Goal: Answer question/provide support

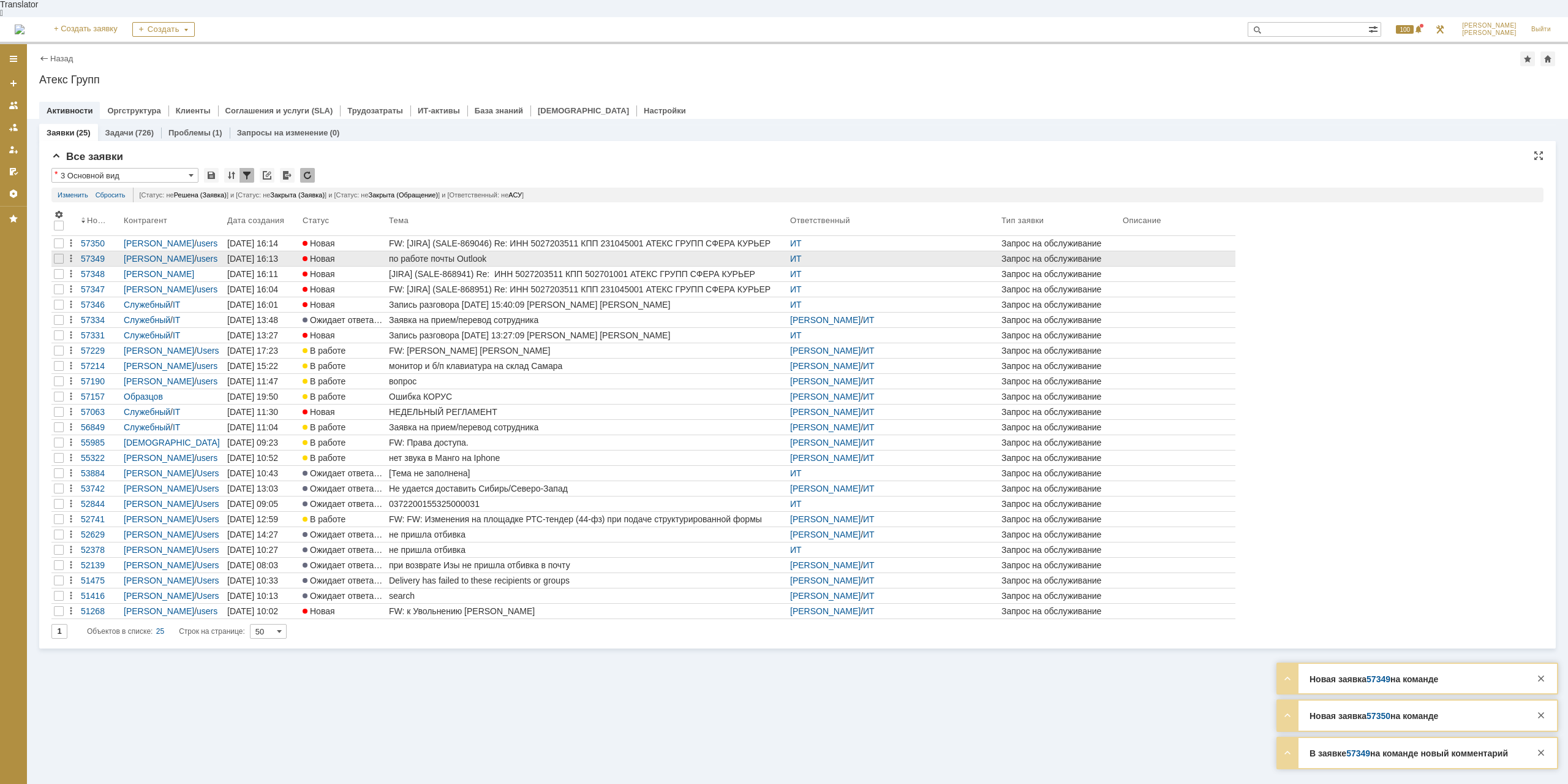
click at [472, 254] on div "по работе почты Outlook" at bounding box center [587, 259] width 396 height 10
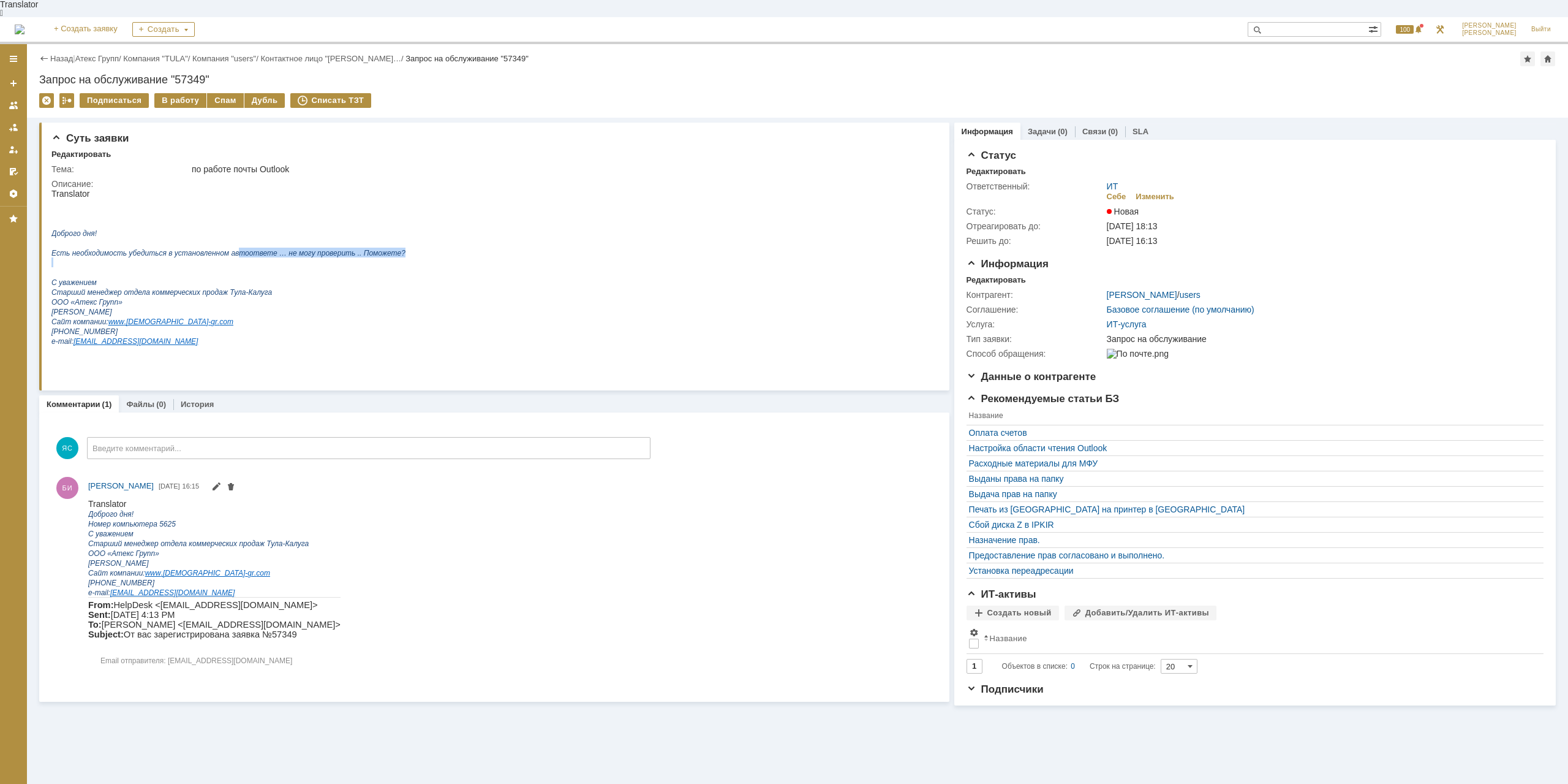
drag, startPoint x: 169, startPoint y: 257, endPoint x: 224, endPoint y: 254, distance: 55.1
click at [224, 254] on div "Доброго дня! Есть необходимость убедиться в установленном автоответе … не могу …" at bounding box center [229, 282] width 354 height 167
click at [234, 249] on span "Есть необходимость убедиться в установленном автоответе … не могу проверить .. …" at bounding box center [229, 253] width 354 height 8
click at [254, 248] on icon "Есть необходимость убедиться в установленном автоответе … не могу проверить .. …" at bounding box center [229, 253] width 354 height 10
drag, startPoint x: 274, startPoint y: 247, endPoint x: 342, endPoint y: 244, distance: 68.1
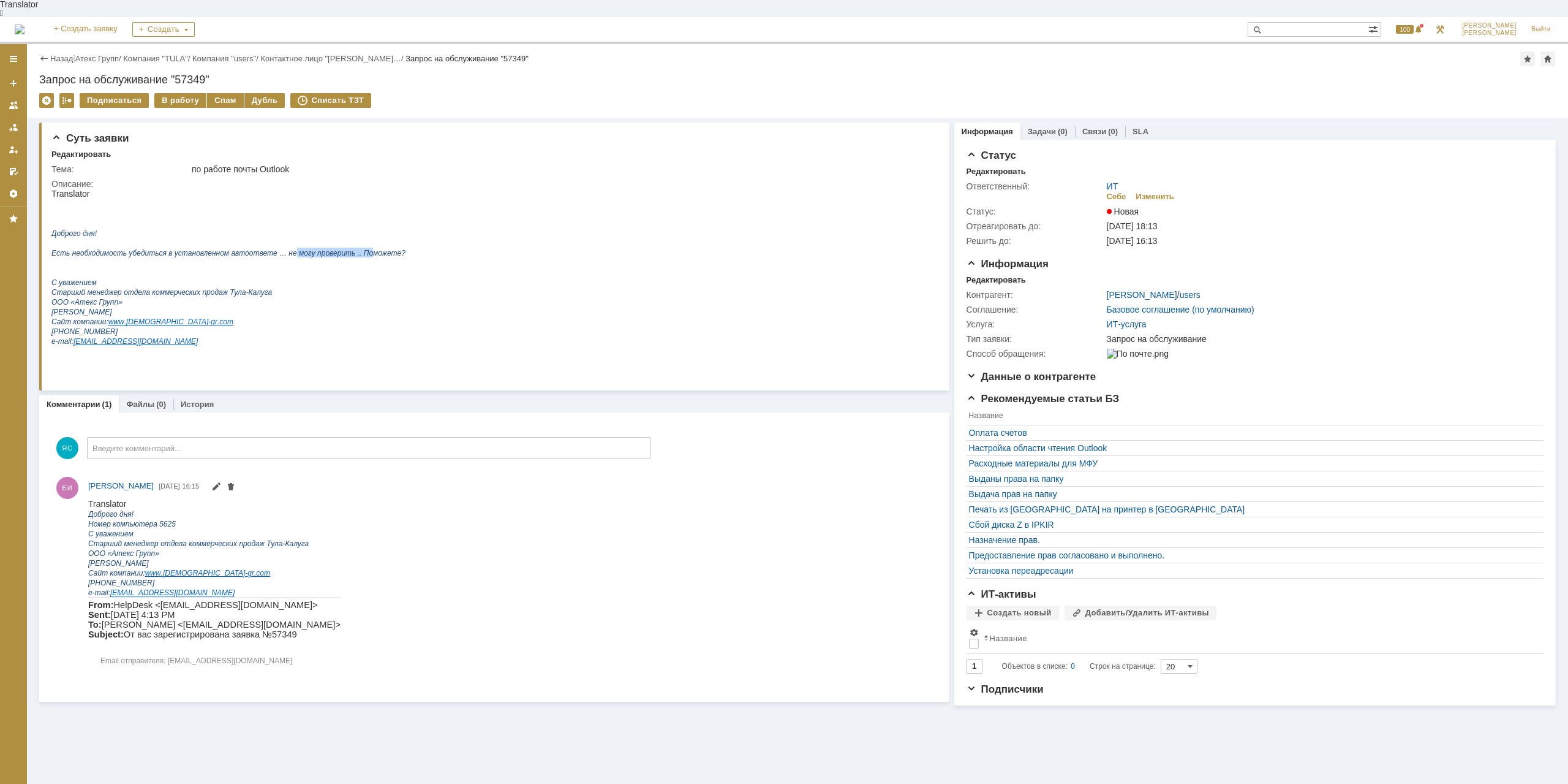
click at [342, 248] on icon "Есть необходимость убедиться в установленном автоответе … не могу проверить .. …" at bounding box center [229, 253] width 354 height 10
click at [345, 250] on span "Есть необходимость убедиться в установленном автоответе … не могу проверить .. …" at bounding box center [229, 253] width 354 height 8
drag, startPoint x: 304, startPoint y: 251, endPoint x: 373, endPoint y: 252, distance: 69.0
click at [373, 251] on html "Translator Доброго дня! Есть необходимость убедиться в установленном автоответе…" at bounding box center [491, 277] width 879 height 177
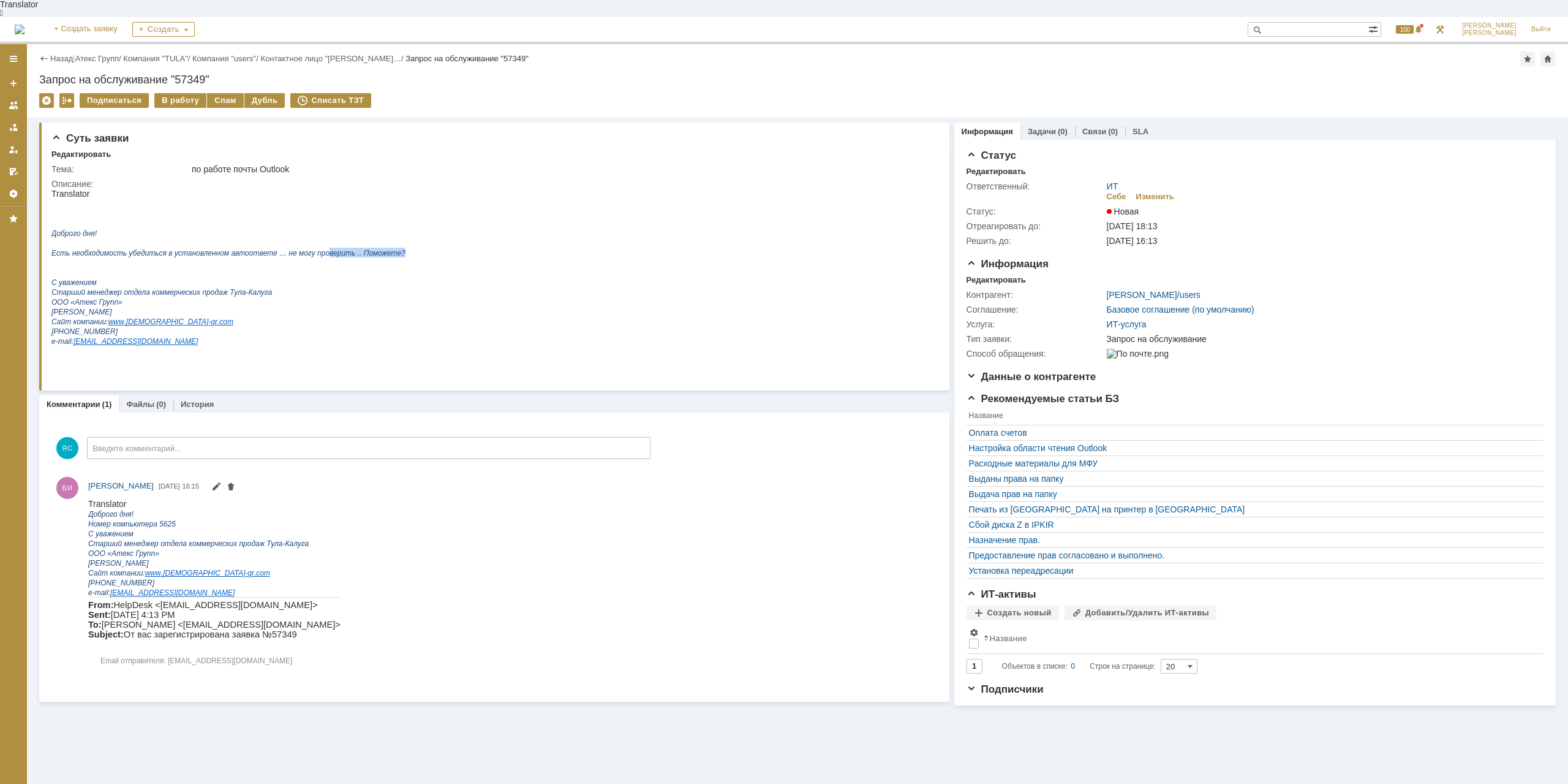
click at [372, 253] on span "Есть необходимость убедиться в установленном автоответе … не могу проверить .. …" at bounding box center [229, 253] width 354 height 8
drag, startPoint x: 277, startPoint y: 236, endPoint x: 304, endPoint y: 271, distance: 44.2
click at [277, 238] on p at bounding box center [229, 243] width 354 height 10
click at [267, 303] on p "ООО «Атекс Групп»" at bounding box center [229, 301] width 354 height 10
click at [177, 93] on div "В работу" at bounding box center [180, 100] width 52 height 15
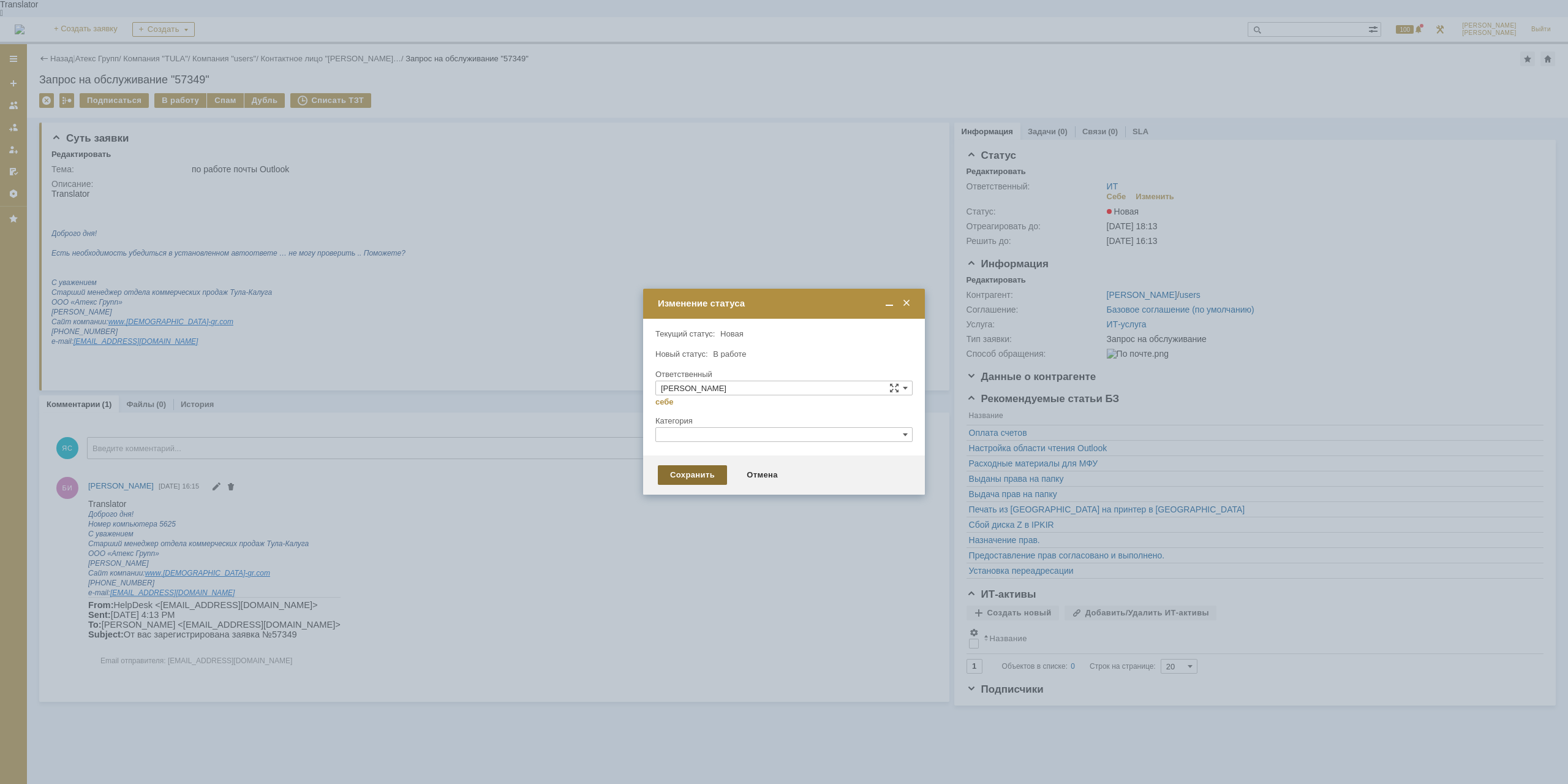
click at [683, 471] on div "Сохранить" at bounding box center [693, 475] width 69 height 20
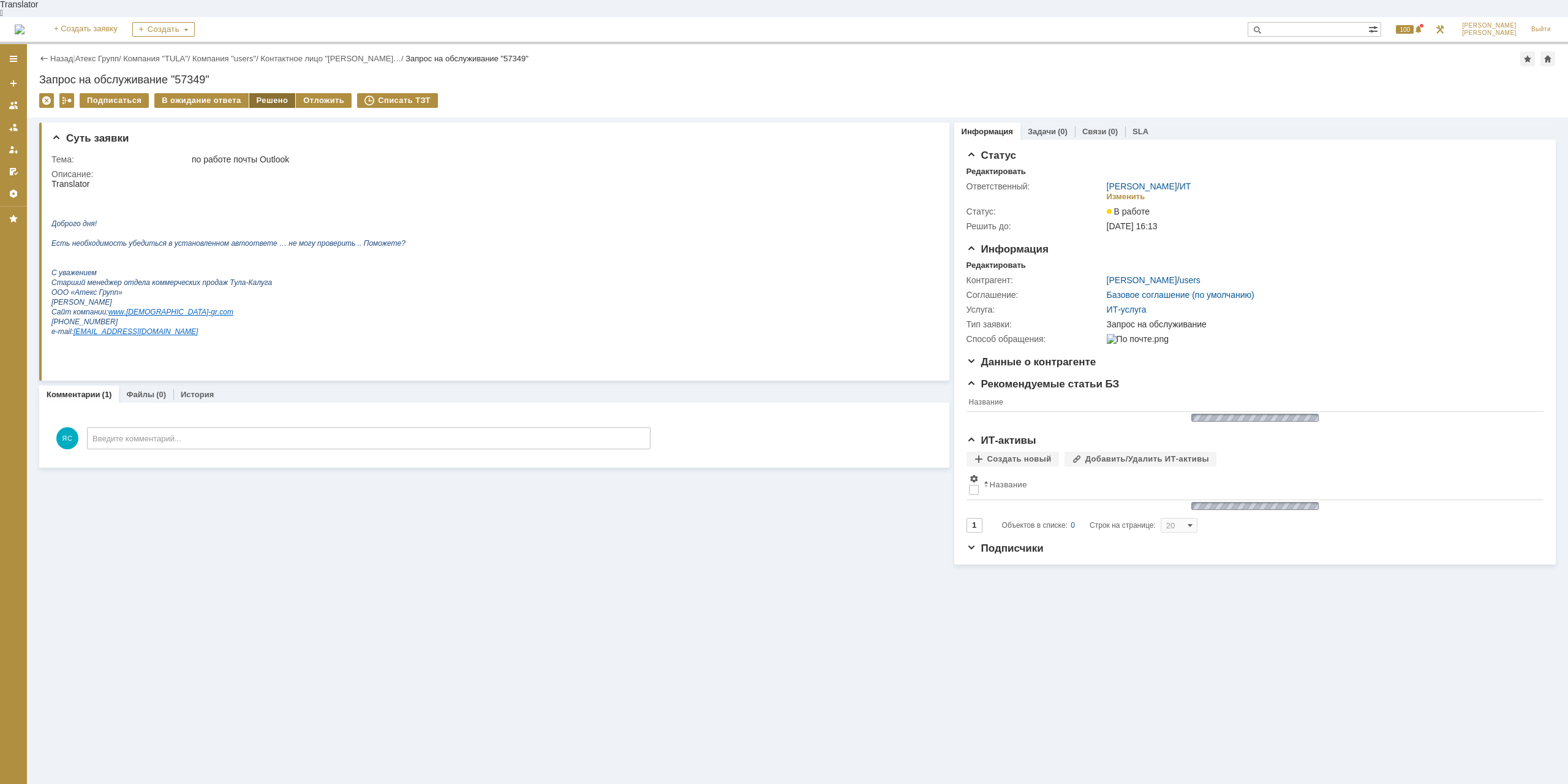
click at [272, 93] on div "Решено" at bounding box center [272, 100] width 47 height 15
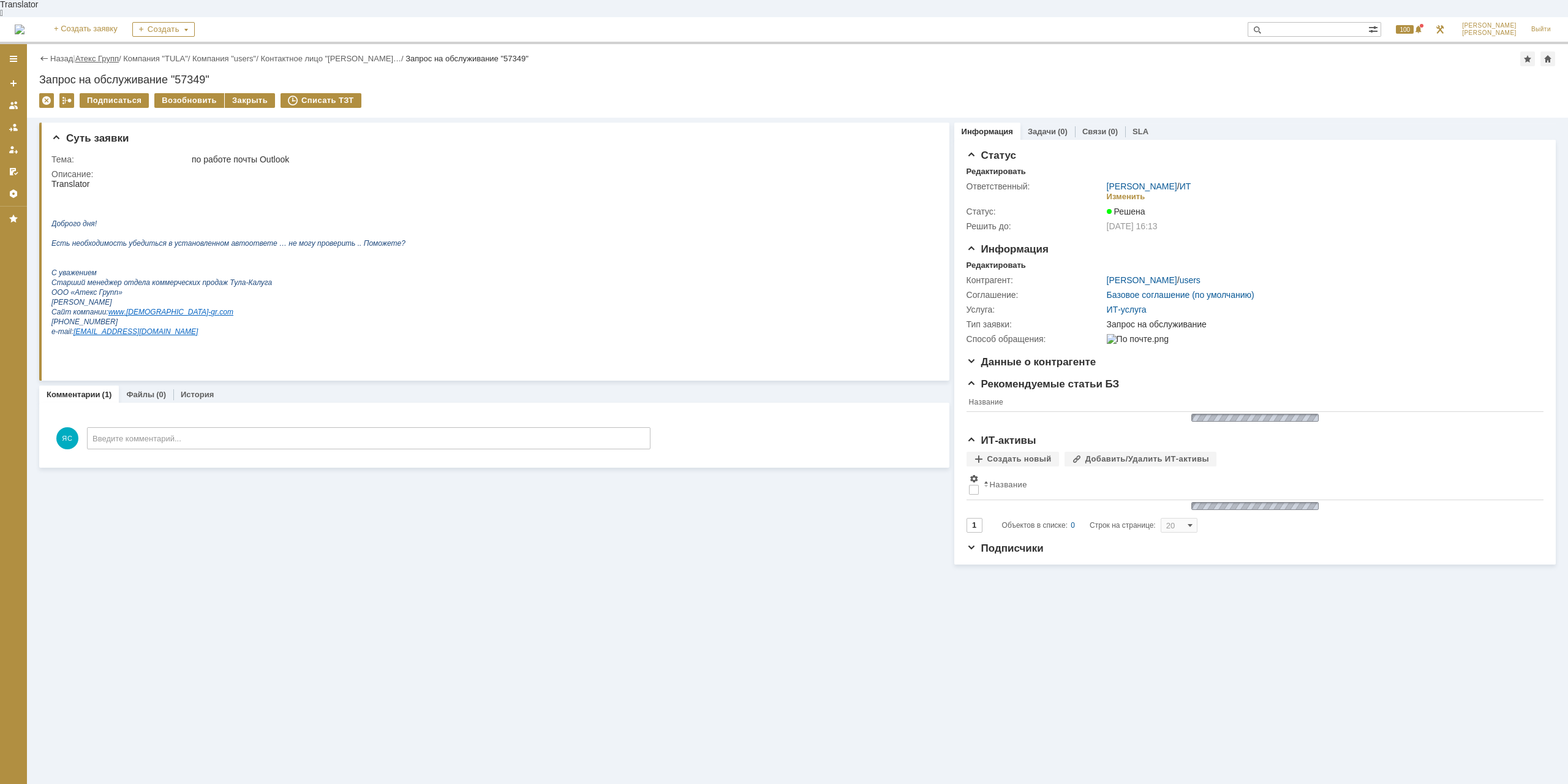
click at [103, 54] on link "Атекс Групп" at bounding box center [97, 58] width 43 height 9
